Goal: Information Seeking & Learning: Learn about a topic

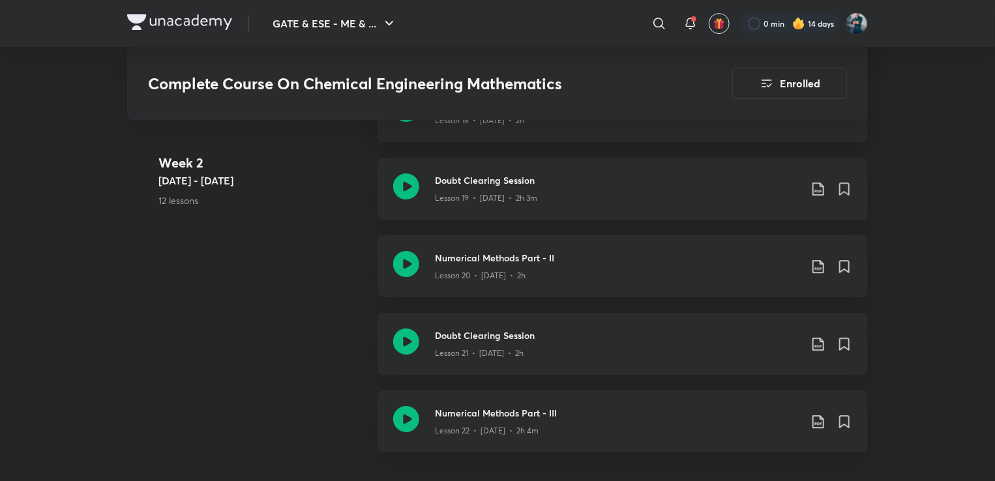
scroll to position [2245, 0]
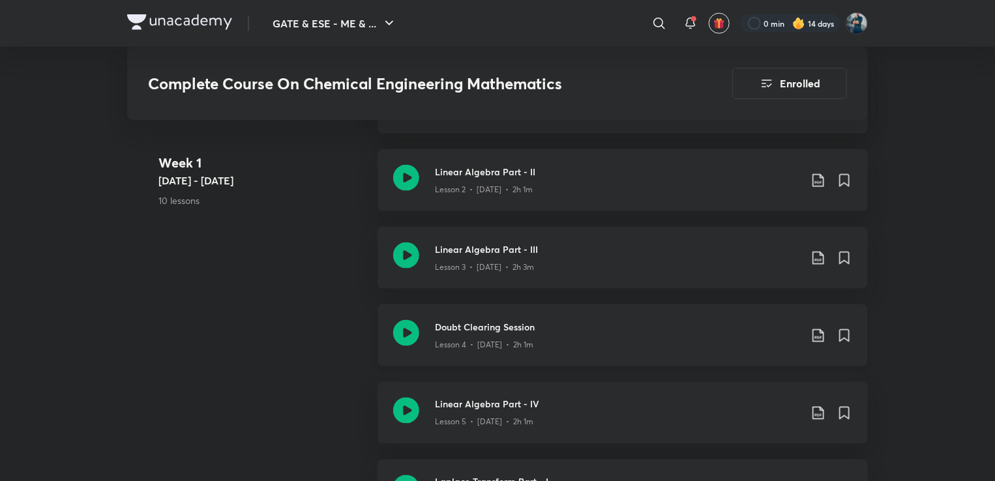
scroll to position [1306, 0]
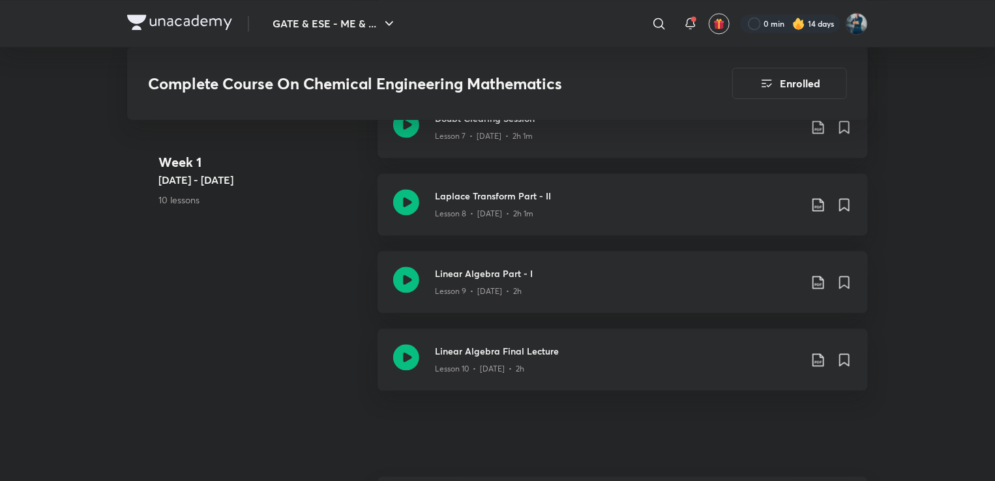
drag, startPoint x: 507, startPoint y: 317, endPoint x: 278, endPoint y: 405, distance: 245.1
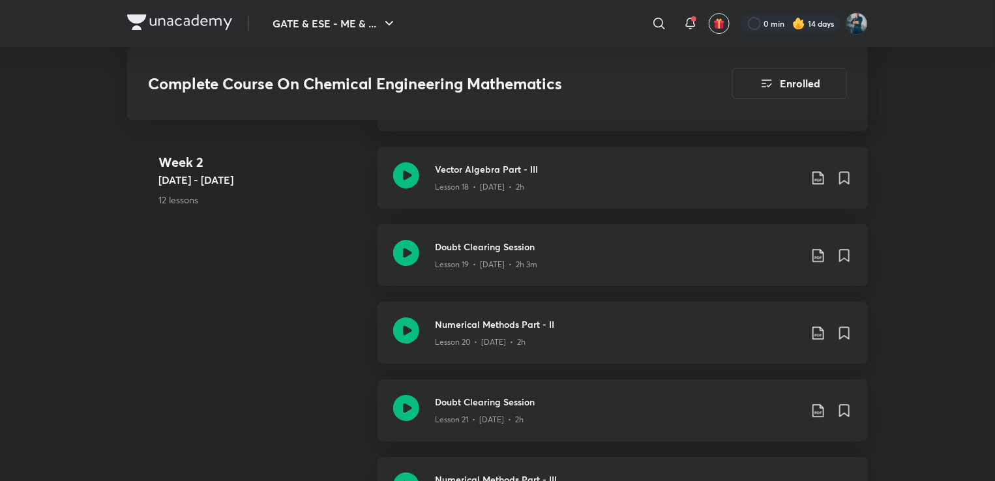
scroll to position [2177, 0]
click at [513, 328] on h3 "Numerical Methods Part - II" at bounding box center [617, 326] width 365 height 14
